Goal: Task Accomplishment & Management: Use online tool/utility

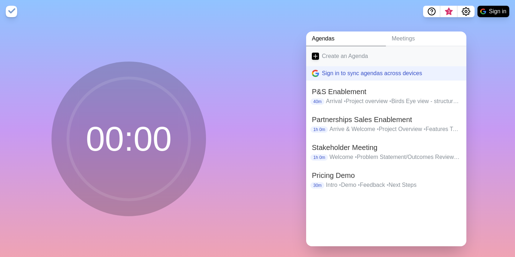
click at [342, 55] on link "Create an Agenda" at bounding box center [386, 56] width 160 height 20
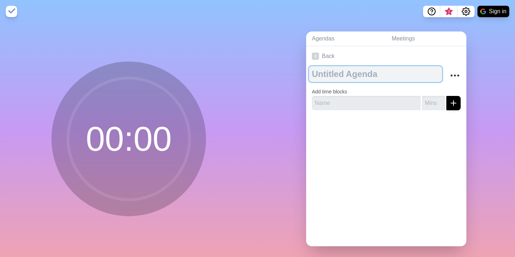
click at [342, 77] on textarea at bounding box center [375, 74] width 133 height 16
type textarea "Solution Confirmation"
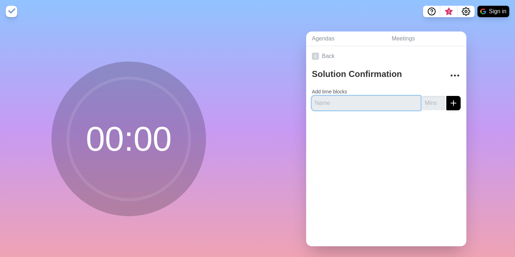
click at [347, 107] on input "text" at bounding box center [366, 103] width 109 height 14
type input "Welcome + Project Review"
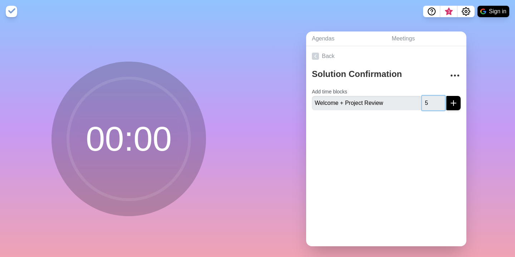
type input "5"
click at [446, 96] on button "submit" at bounding box center [453, 103] width 14 height 14
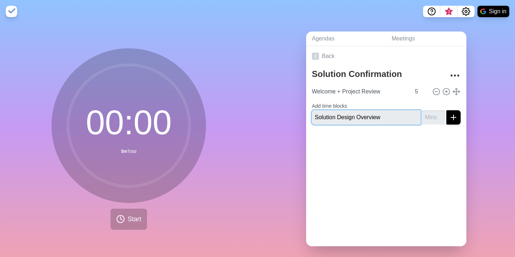
type input "Solution Design Overview"
type input "15"
click at [446, 110] on button "submit" at bounding box center [453, 117] width 14 height 14
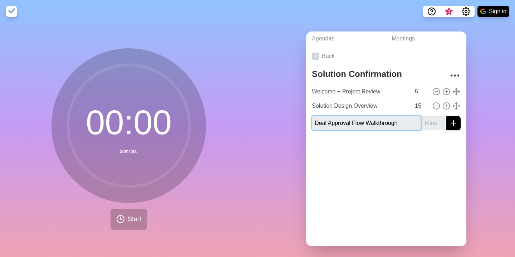
type input "Deal Approval Flow Walkthrough"
type input "20"
click at [446, 116] on button "submit" at bounding box center [453, 123] width 14 height 14
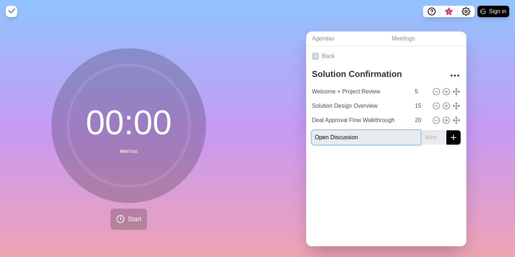
type input "Open Discussion"
type input "15"
click at [446, 130] on button "submit" at bounding box center [453, 137] width 14 height 14
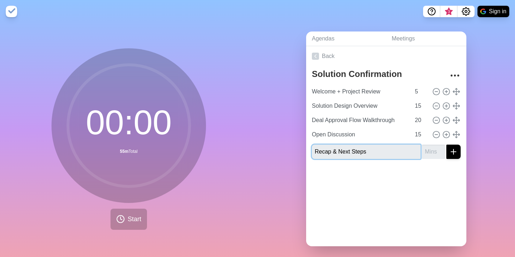
type input "Recap & Next Steps"
type input "5"
click at [446, 144] on button "submit" at bounding box center [453, 151] width 14 height 14
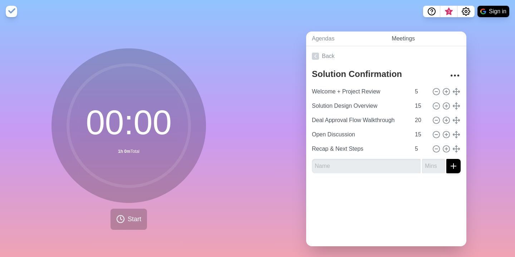
click at [463, 37] on link "Meetings" at bounding box center [426, 38] width 80 height 15
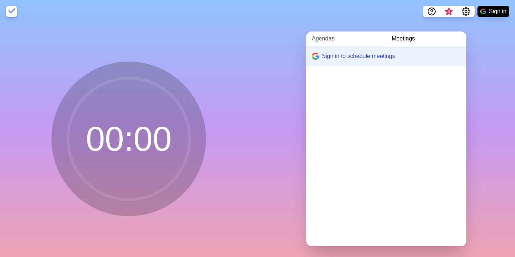
click at [343, 37] on link "Agendas" at bounding box center [346, 38] width 80 height 15
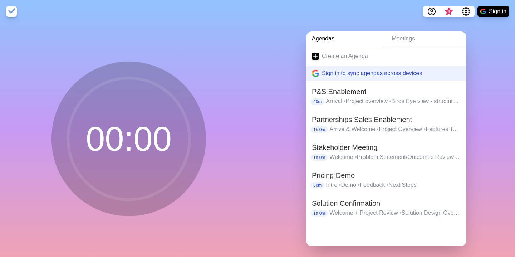
click at [370, 201] on h2 "Solution Confirmation" at bounding box center [386, 203] width 149 height 11
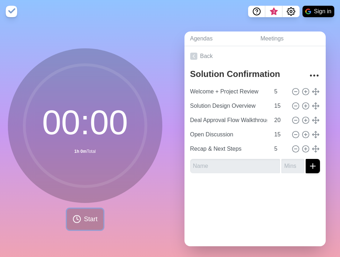
click at [84, 216] on span "Start" at bounding box center [91, 219] width 14 height 10
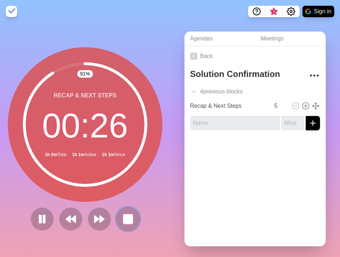
click at [123, 223] on rect at bounding box center [127, 218] width 9 height 9
